Goal: Find contact information: Find contact information

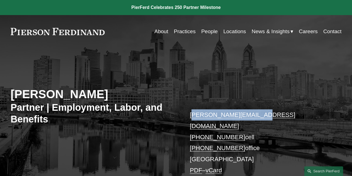
drag, startPoint x: 255, startPoint y: 114, endPoint x: 197, endPoint y: 115, distance: 57.3
click at [192, 115] on p "[PERSON_NAME][EMAIL_ADDRESS][DOMAIN_NAME] [PHONE_NUMBER] cell [PHONE_NUMBER] of…" at bounding box center [259, 142] width 138 height 66
click at [258, 117] on p "[PERSON_NAME][EMAIL_ADDRESS][DOMAIN_NAME] [PHONE_NUMBER] cell [PHONE_NUMBER] of…" at bounding box center [259, 142] width 138 height 66
click at [254, 115] on link "[PERSON_NAME][EMAIL_ADDRESS][DOMAIN_NAME]" at bounding box center [242, 120] width 105 height 18
click at [254, 114] on link "[PERSON_NAME][EMAIL_ADDRESS][DOMAIN_NAME]" at bounding box center [242, 120] width 105 height 18
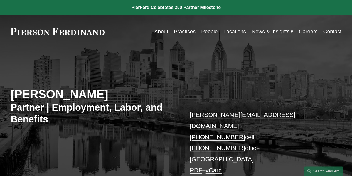
click at [152, 62] on div "[PERSON_NAME] Partner | Employment, Labor, and Benefits [PERSON_NAME][EMAIL_ADD…" at bounding box center [176, 123] width 352 height 131
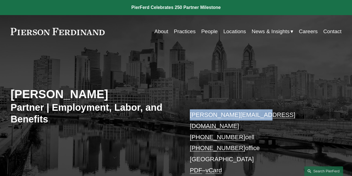
drag, startPoint x: 255, startPoint y: 116, endPoint x: 190, endPoint y: 118, distance: 64.8
click at [190, 118] on p "[PERSON_NAME][EMAIL_ADDRESS][DOMAIN_NAME] [PHONE_NUMBER] cell [PHONE_NUMBER] of…" at bounding box center [259, 142] width 138 height 66
copy link "[PERSON_NAME][EMAIL_ADDRESS][DOMAIN_NAME]"
